Goal: Task Accomplishment & Management: Use online tool/utility

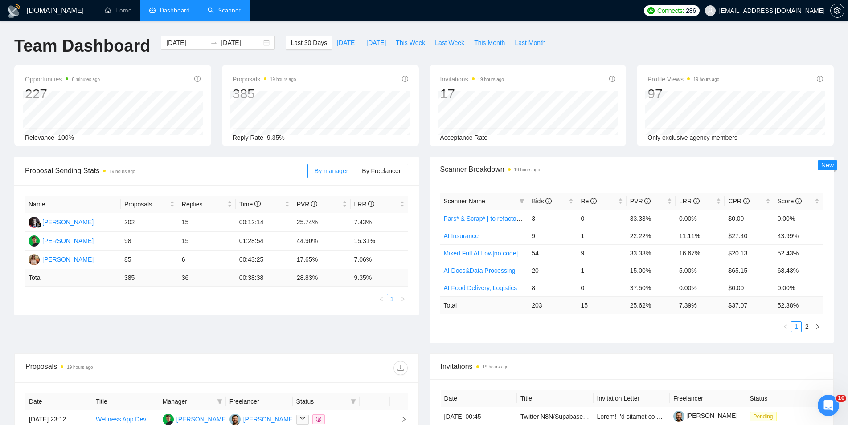
click at [214, 7] on link "Scanner" at bounding box center [224, 11] width 33 height 8
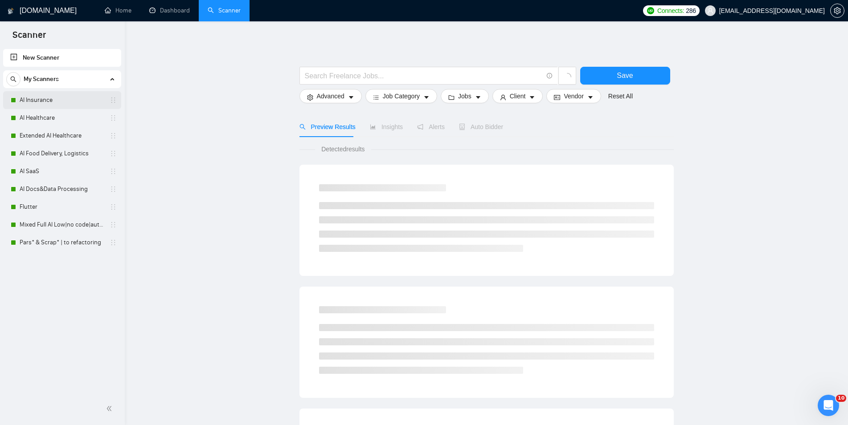
click at [85, 104] on link "AI Insurance" at bounding box center [62, 100] width 85 height 18
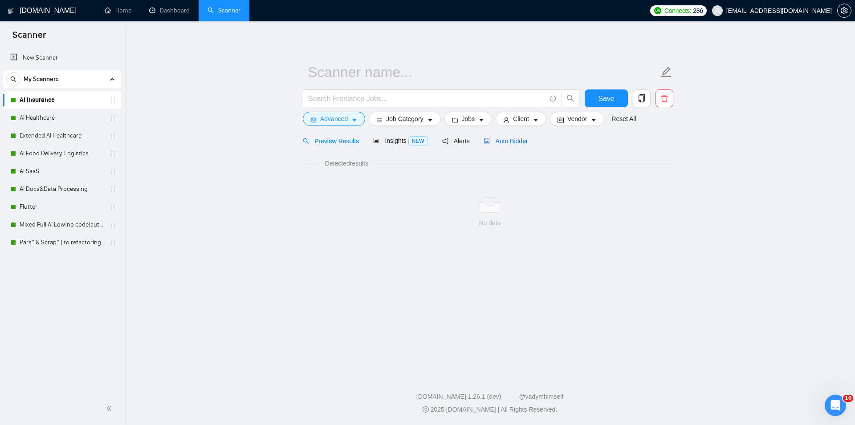
click at [506, 142] on span "Auto Bidder" at bounding box center [506, 141] width 44 height 7
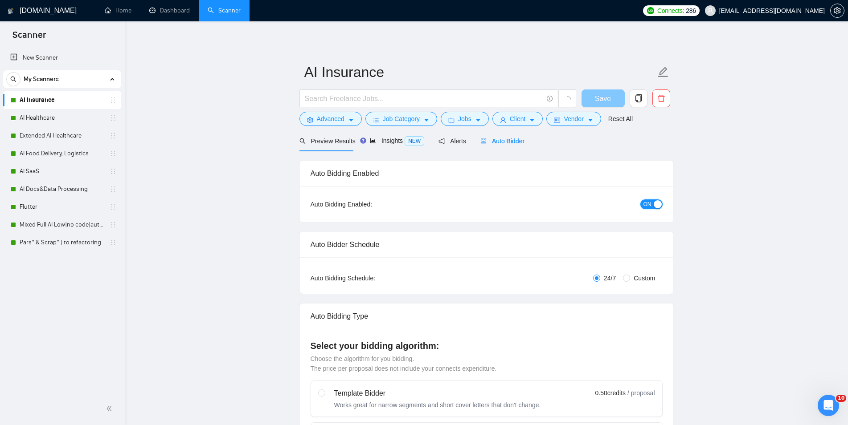
click at [659, 204] on div "button" at bounding box center [658, 204] width 8 height 8
click at [602, 97] on span "Save" at bounding box center [603, 98] width 16 height 11
click at [63, 120] on link "AI Healthcare" at bounding box center [62, 118] width 85 height 18
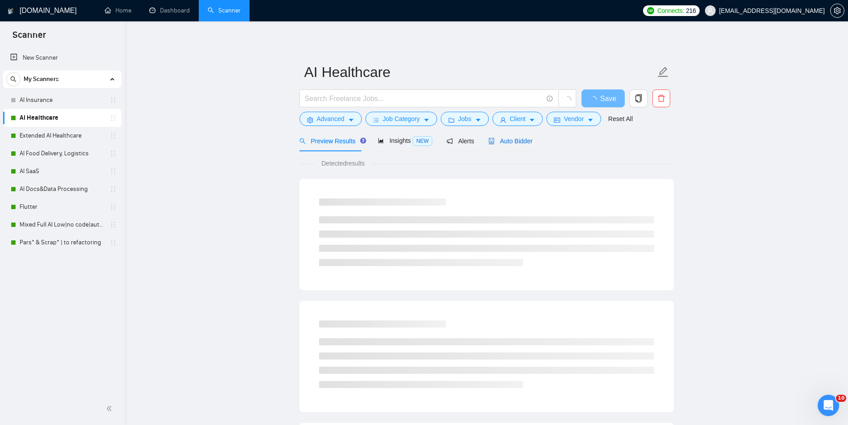
click at [496, 139] on span "Auto Bidder" at bounding box center [510, 141] width 44 height 7
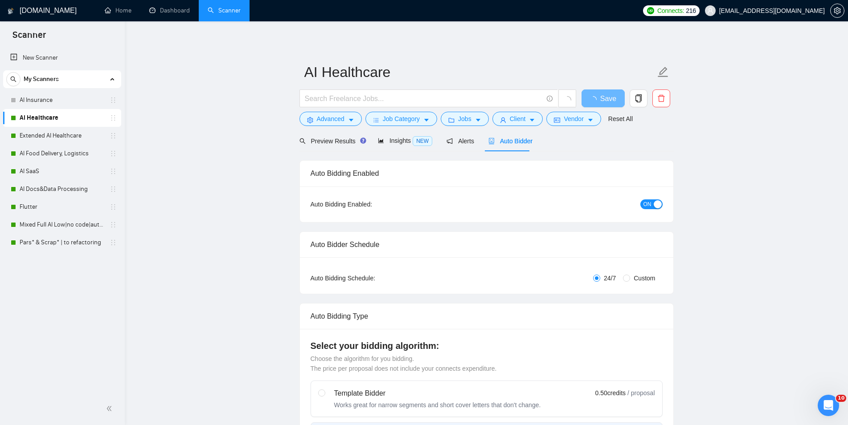
click at [652, 205] on button "ON" at bounding box center [651, 205] width 22 height 10
checkbox input "true"
click at [604, 100] on span "Save" at bounding box center [603, 98] width 16 height 11
click at [61, 135] on link "Extended AI Healthcare" at bounding box center [62, 136] width 85 height 18
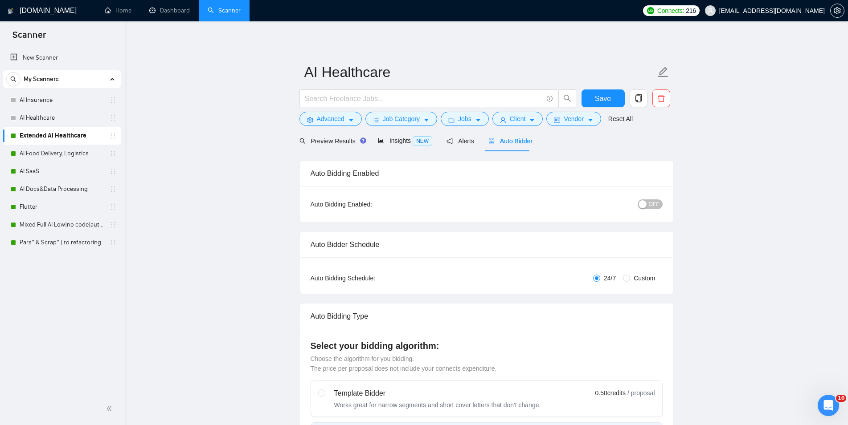
click at [515, 142] on span "Auto Bidder" at bounding box center [510, 141] width 44 height 7
click at [647, 206] on span "ON" at bounding box center [647, 205] width 8 height 10
checkbox input "true"
click at [595, 87] on form "Extended AI Healthcare Save Advanced Job Category Jobs Client Vendor Reset All" at bounding box center [486, 94] width 374 height 73
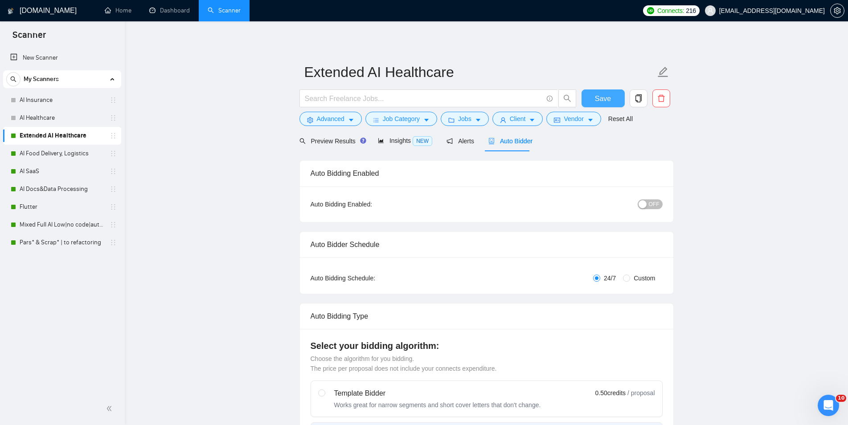
click at [595, 97] on button "Save" at bounding box center [602, 99] width 43 height 18
click at [91, 155] on link "AI Food Delivery, Logistics" at bounding box center [62, 154] width 85 height 18
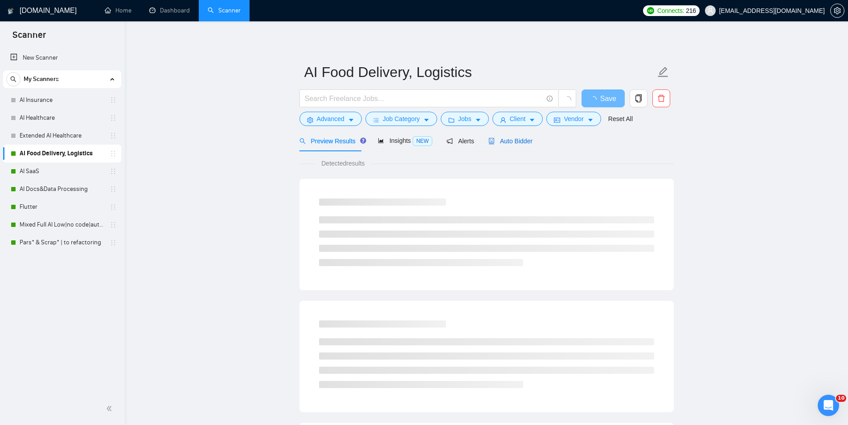
click at [516, 141] on span "Auto Bidder" at bounding box center [510, 141] width 44 height 7
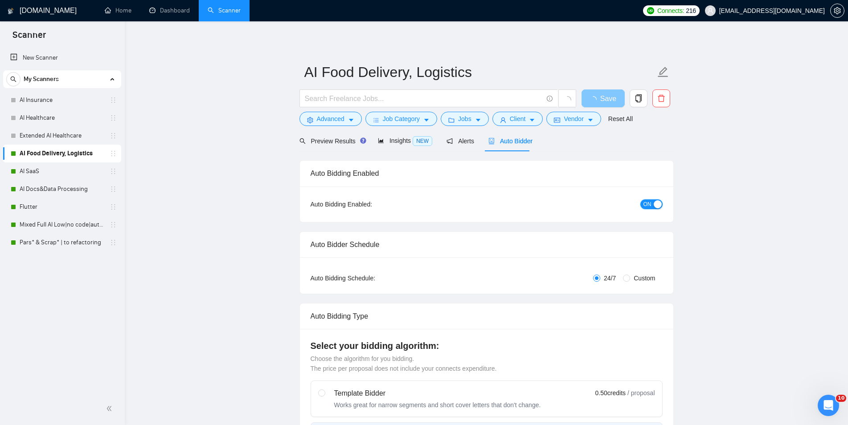
click at [650, 204] on span "ON" at bounding box center [647, 205] width 8 height 10
checkbox input "true"
click at [609, 101] on span "Save" at bounding box center [603, 98] width 16 height 11
click at [43, 178] on link "AI SaaS" at bounding box center [62, 172] width 85 height 18
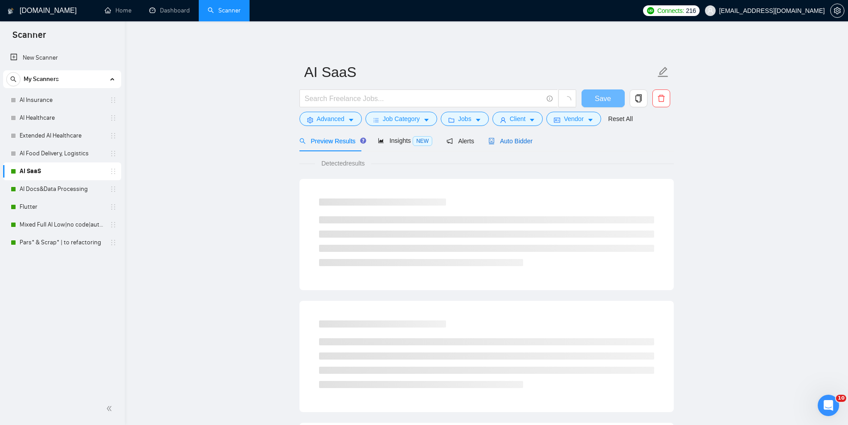
click at [509, 143] on span "Auto Bidder" at bounding box center [510, 141] width 44 height 7
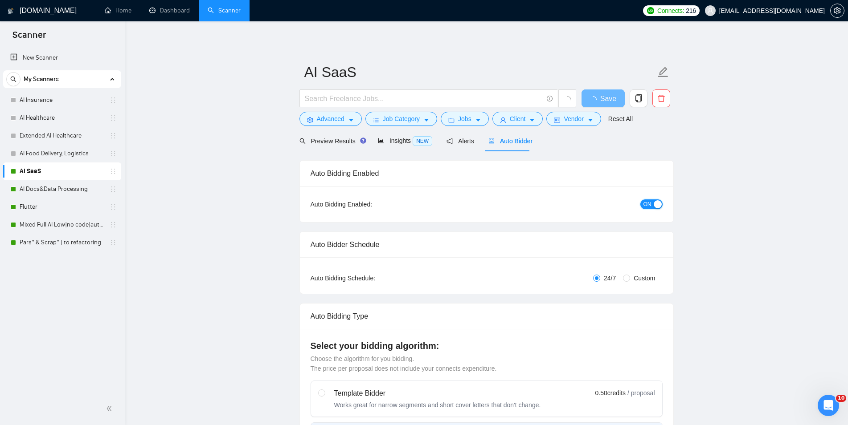
click at [649, 205] on span "ON" at bounding box center [647, 205] width 8 height 10
click at [609, 102] on span "Save" at bounding box center [603, 98] width 16 height 11
click at [56, 192] on link "AI Docs&Data Processing" at bounding box center [62, 189] width 85 height 18
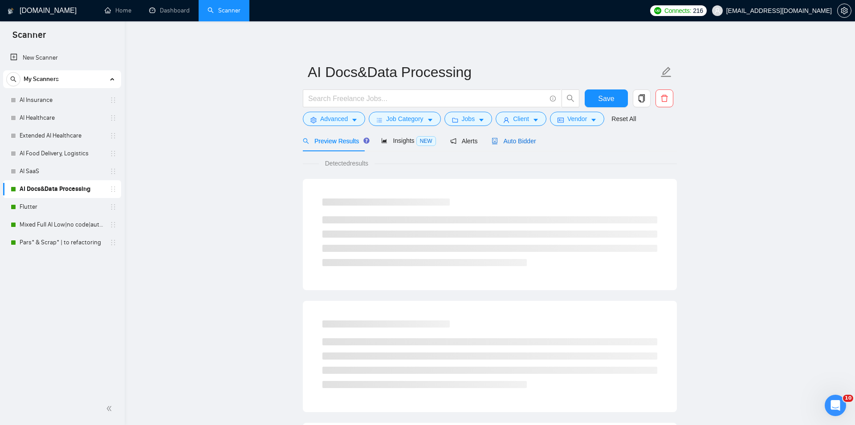
click at [507, 145] on span "Auto Bidder" at bounding box center [514, 141] width 44 height 7
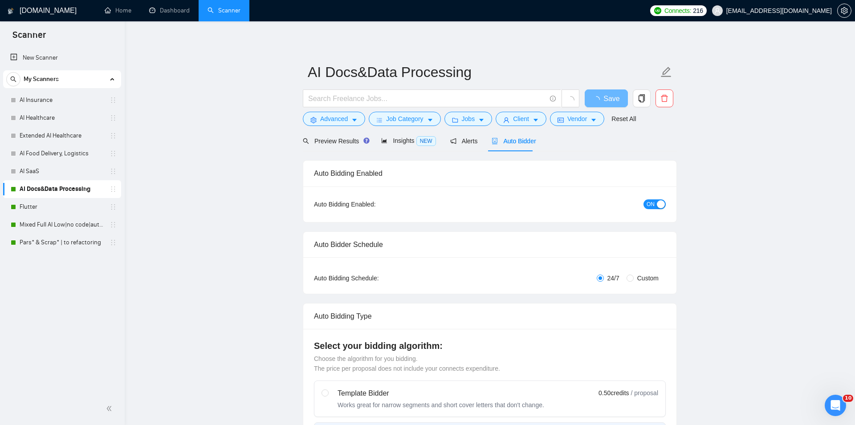
click at [657, 205] on div "button" at bounding box center [661, 204] width 8 height 8
click at [613, 98] on button "Save" at bounding box center [602, 99] width 43 height 18
click at [26, 203] on link "Flutter" at bounding box center [62, 207] width 85 height 18
click at [511, 140] on span "Auto Bidder" at bounding box center [510, 141] width 44 height 7
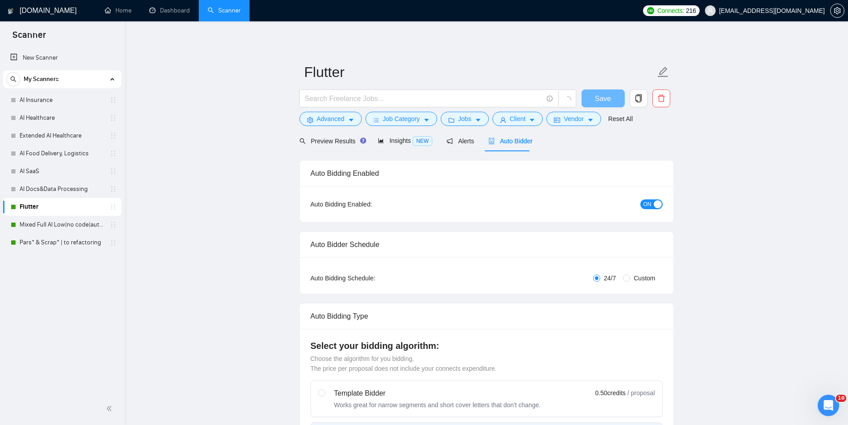
click at [654, 205] on div "button" at bounding box center [658, 204] width 8 height 8
click at [605, 96] on span "Save" at bounding box center [603, 98] width 16 height 11
click at [66, 229] on link "Mixed Full AI Low|no code|automations" at bounding box center [62, 225] width 85 height 18
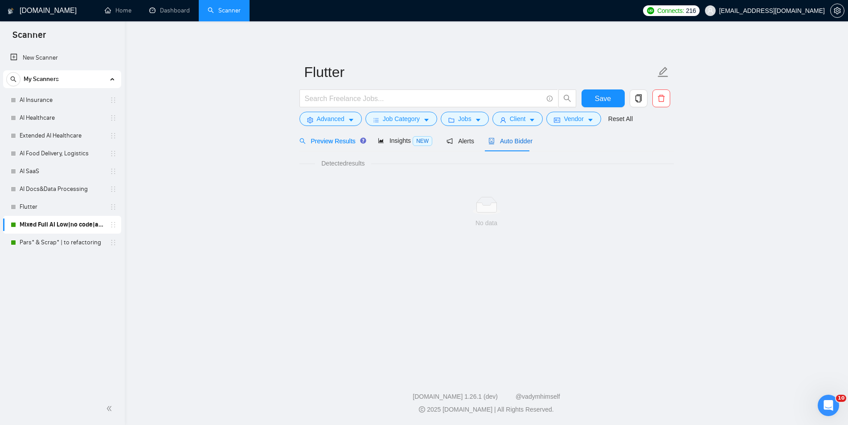
click at [511, 141] on span "Auto Bidder" at bounding box center [510, 141] width 44 height 7
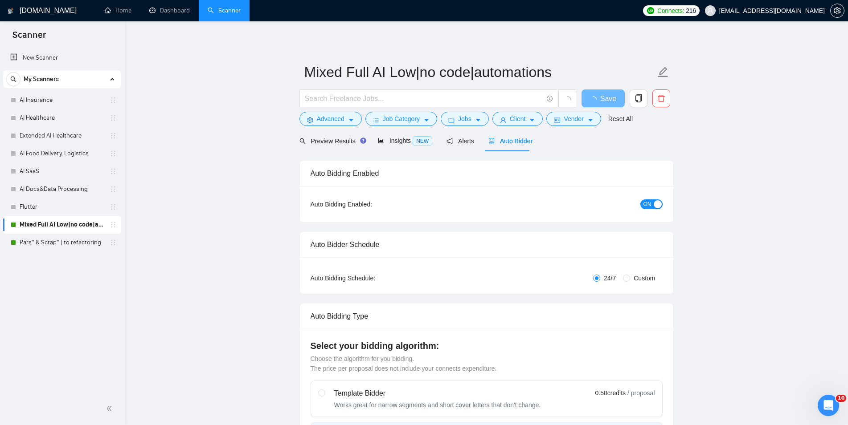
checkbox input "true"
click at [652, 206] on button "ON" at bounding box center [651, 205] width 22 height 10
click at [606, 97] on span "Save" at bounding box center [603, 98] width 16 height 11
click at [70, 239] on link "Pars* & Scrap* | to refactoring" at bounding box center [62, 243] width 85 height 18
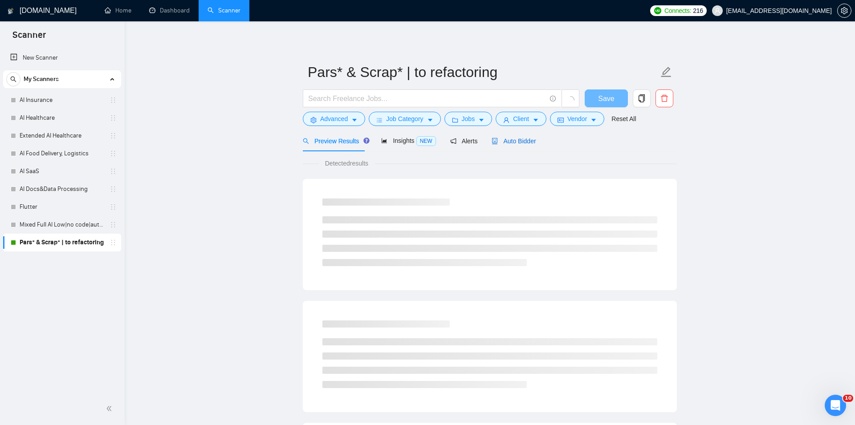
click at [512, 138] on span "Auto Bidder" at bounding box center [514, 141] width 44 height 7
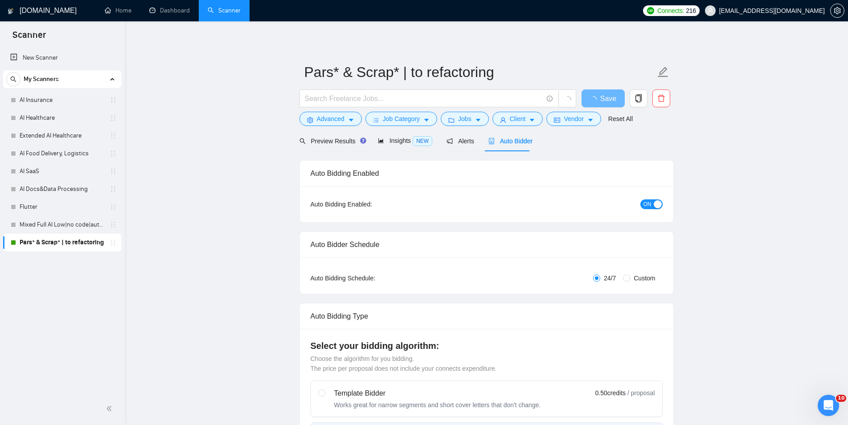
click at [652, 206] on button "ON" at bounding box center [651, 205] width 22 height 10
click at [610, 96] on button "Save" at bounding box center [602, 99] width 43 height 18
click at [175, 8] on link "Dashboard" at bounding box center [169, 11] width 41 height 8
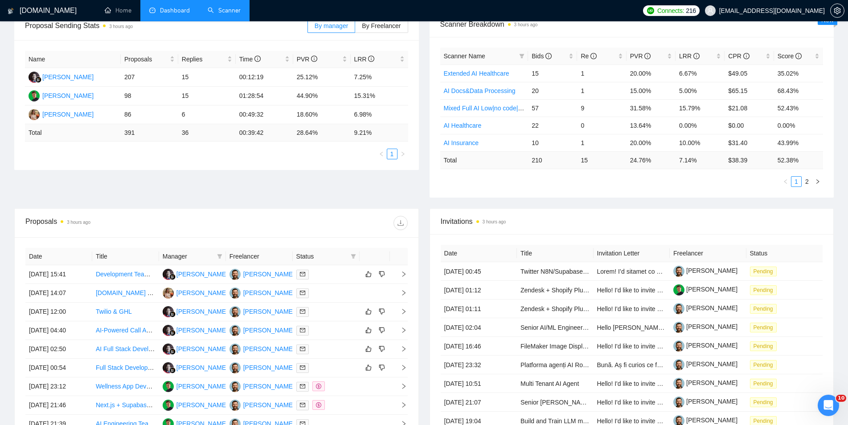
scroll to position [182, 0]
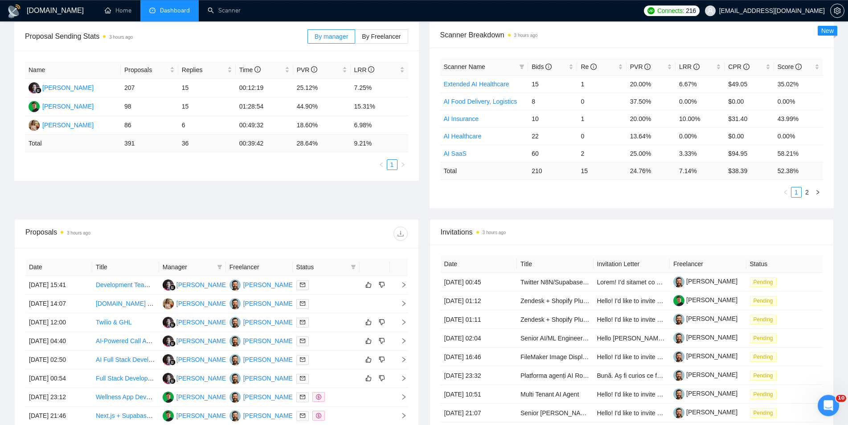
scroll to position [182, 0]
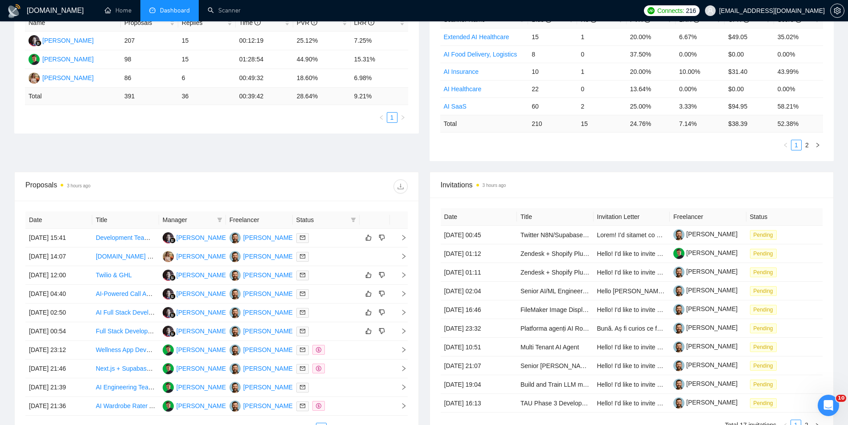
click at [143, 167] on div "Proposal Sending Stats 3 hours ago By manager By Freelancer Name Proposals Repl…" at bounding box center [424, 73] width 830 height 197
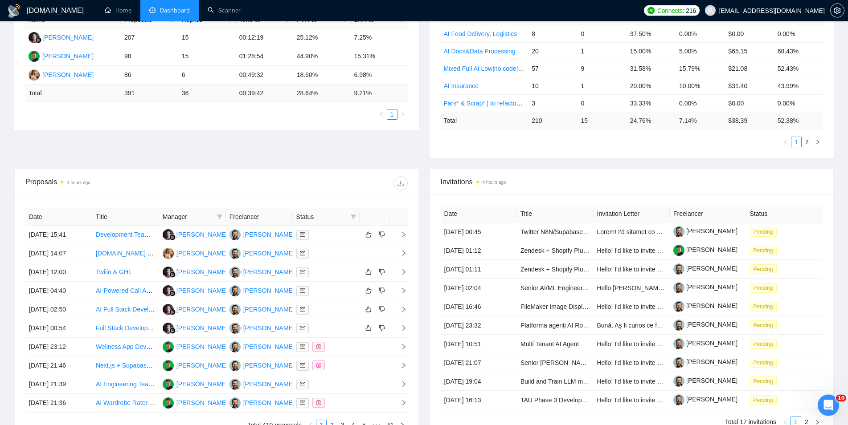
scroll to position [283, 0]
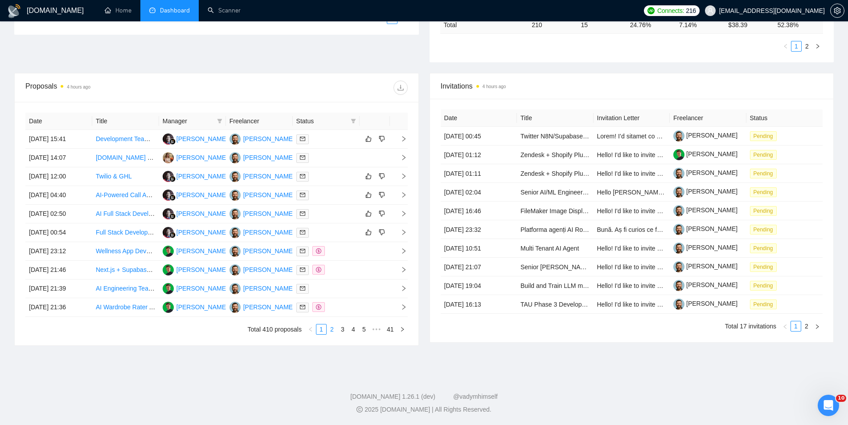
click at [330, 328] on link "2" at bounding box center [332, 330] width 10 height 10
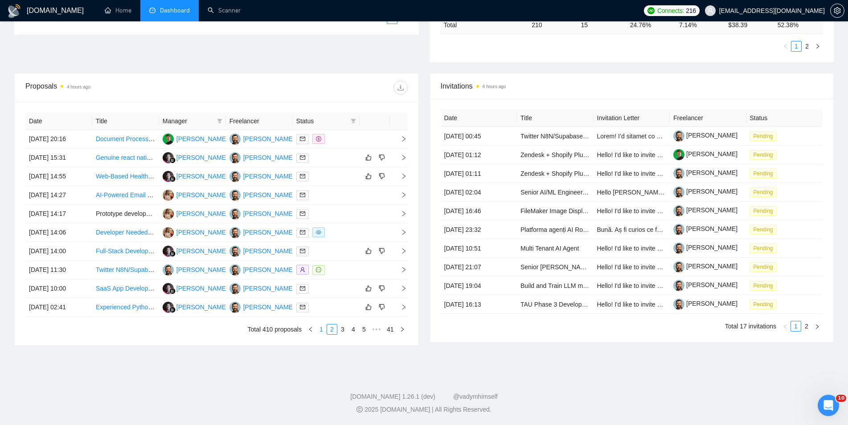
click at [322, 326] on link "1" at bounding box center [321, 330] width 10 height 10
